Goal: Task Accomplishment & Management: Use online tool/utility

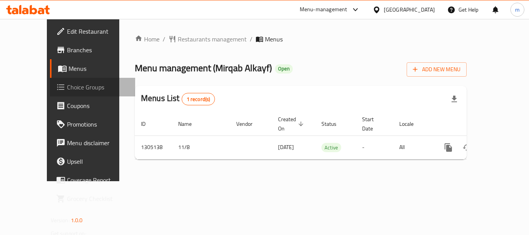
click at [67, 88] on span "Choice Groups" at bounding box center [98, 87] width 62 height 9
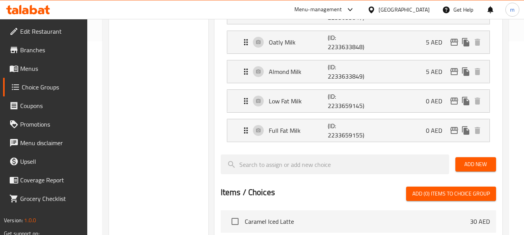
scroll to position [78, 0]
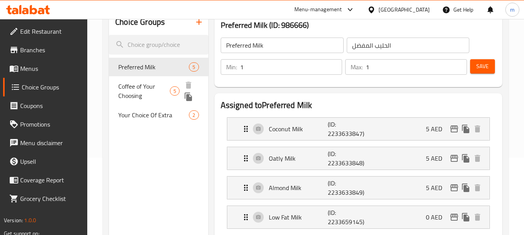
click at [141, 90] on span "Coffee of Your Choosing" at bounding box center [144, 91] width 52 height 19
type input "Coffee of Your Choosing"
type input "القهوة من اختيارك"
type input "0"
type input "5"
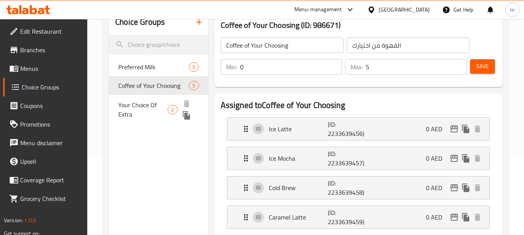
click at [153, 108] on span "Your Choice Of Extra" at bounding box center [142, 109] width 49 height 19
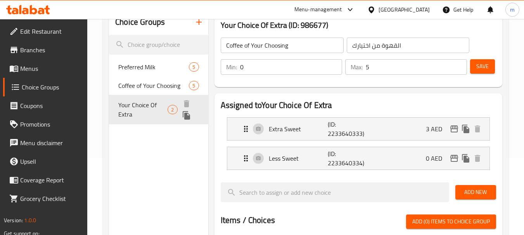
type input "Your Choice Of Extra"
type input "اختيارك من إكسترا"
type input "1"
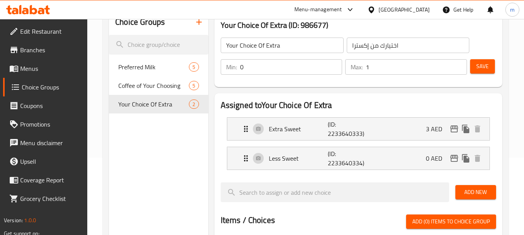
scroll to position [0, 0]
